Goal: Find specific page/section: Find specific page/section

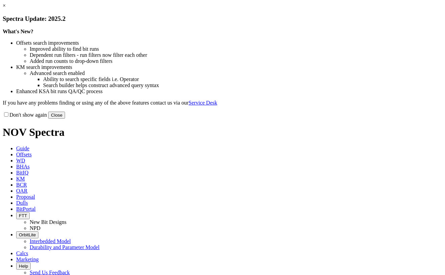
click at [65, 119] on button "Close" at bounding box center [56, 115] width 17 height 7
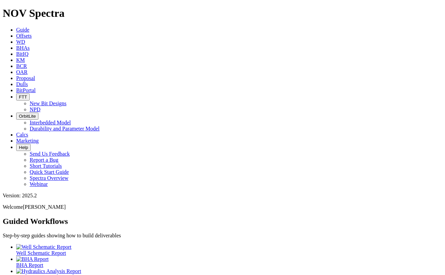
click at [32, 33] on span "Offsets" at bounding box center [23, 36] width 15 height 6
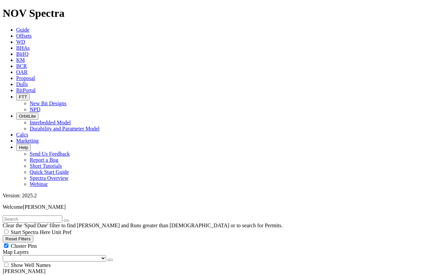
click at [9, 275] on input "radio" at bounding box center [6, 278] width 4 height 4
radio input "true"
radio input "false"
click at [26, 216] on input "text" at bounding box center [33, 219] width 60 height 7
click at [70, 220] on button "submit" at bounding box center [72, 221] width 5 height 2
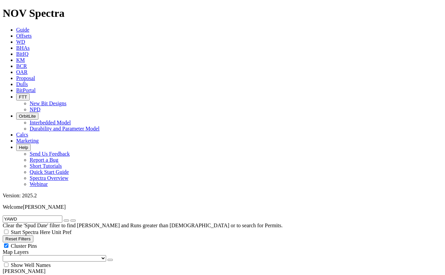
drag, startPoint x: 30, startPoint y: 29, endPoint x: -29, endPoint y: 18, distance: 59.5
type input "ERWX"
click at [36, 88] on span "BitPortal" at bounding box center [26, 91] width 20 height 6
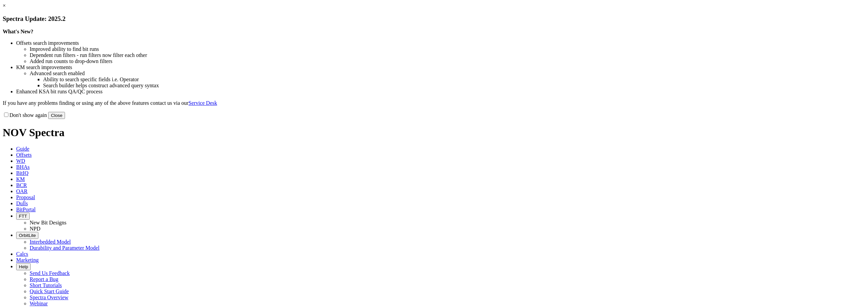
click at [65, 119] on button "Close" at bounding box center [56, 115] width 17 height 7
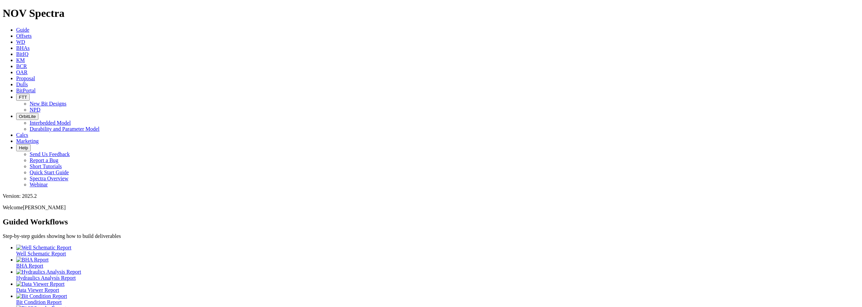
click at [19, 114] on icon "button" at bounding box center [19, 116] width 0 height 5
click at [71, 120] on link "Interbedded Model" at bounding box center [50, 123] width 41 height 6
